Goal: Download file/media: Obtain a digital file from the website

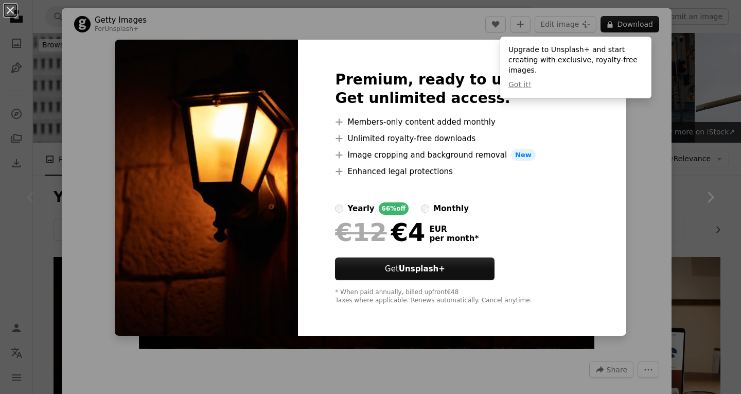
click at [633, 137] on div "An X shape Premium, ready to use images. Get unlimited access. A plus sign Memb…" at bounding box center [370, 197] width 741 height 394
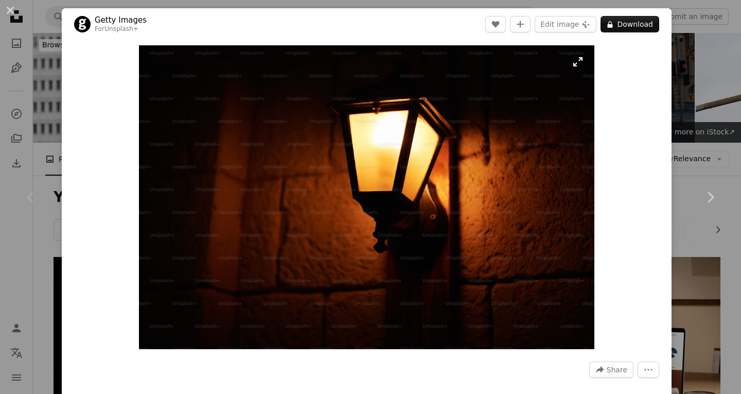
click at [571, 344] on img "Zoom in on this image" at bounding box center [366, 196] width 455 height 303
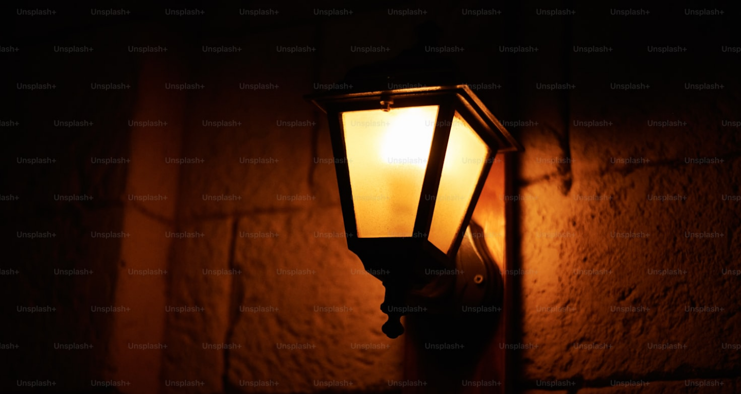
scroll to position [45, 0]
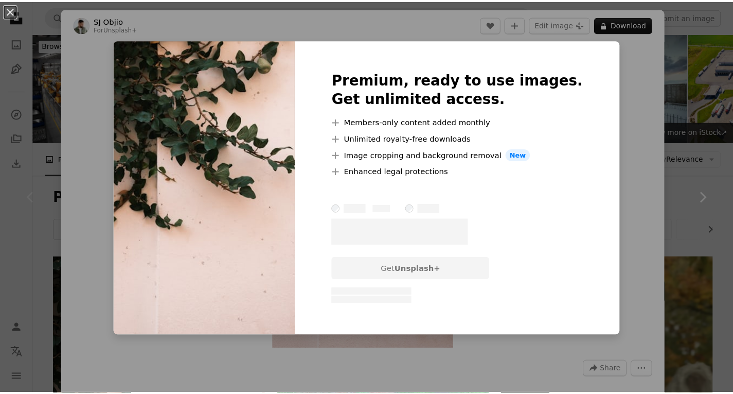
scroll to position [252, 0]
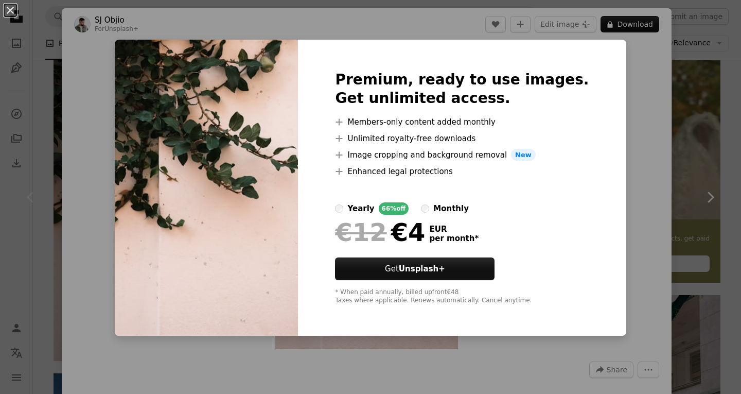
click at [576, 130] on div "Premium, ready to use images. Get unlimited access. A plus sign Members-only co…" at bounding box center [462, 188] width 328 height 296
click at [7, 10] on button "An X shape" at bounding box center [10, 10] width 12 height 12
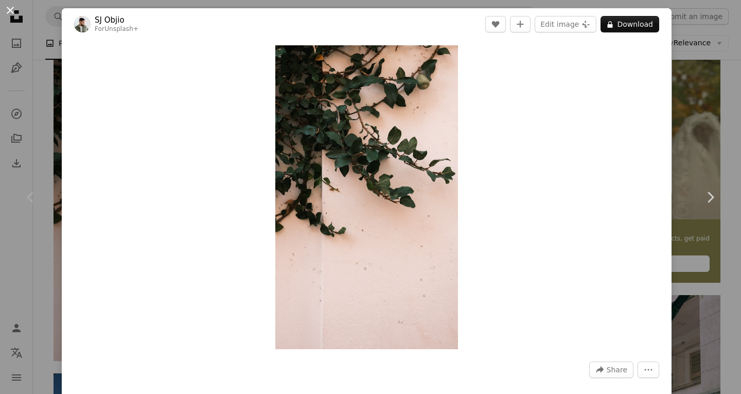
click at [11, 7] on button "An X shape" at bounding box center [10, 10] width 12 height 12
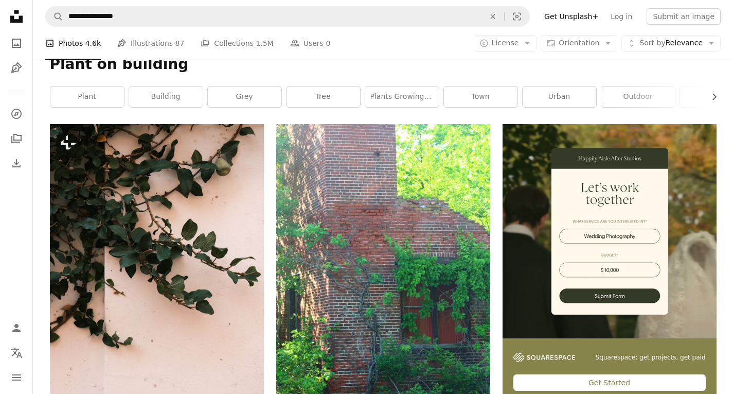
scroll to position [97, 0]
